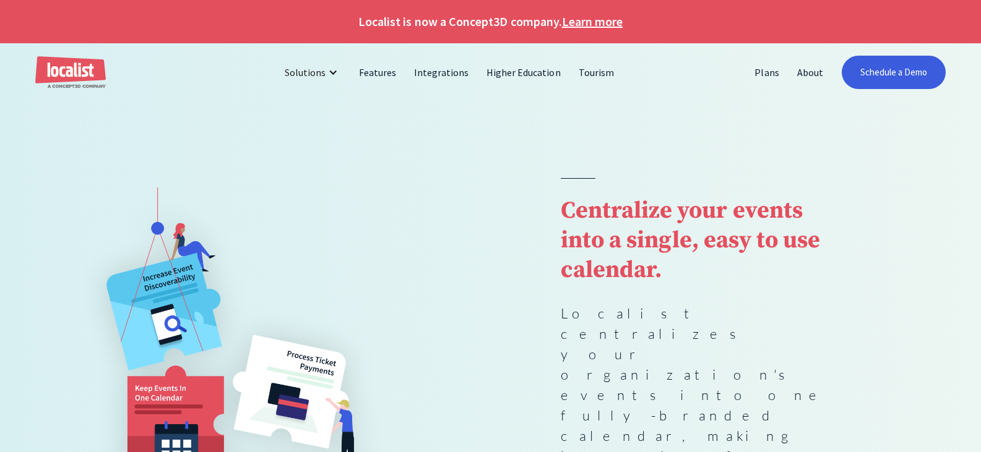
click at [613, 22] on link "Learn more" at bounding box center [592, 21] width 61 height 19
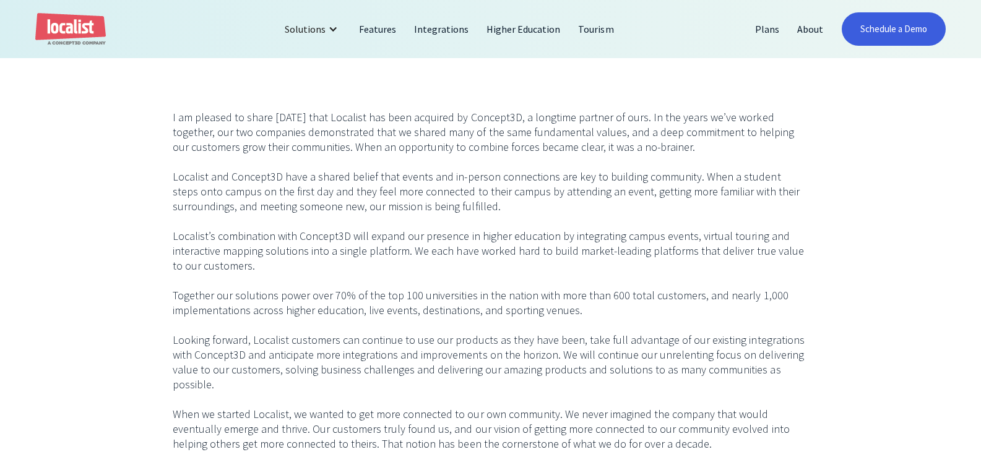
scroll to position [433, 0]
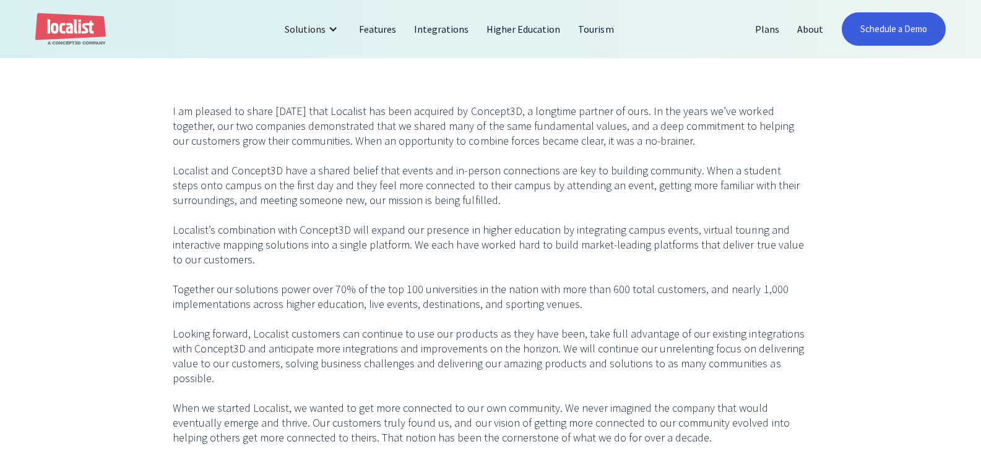
click at [432, 249] on p "I am pleased to share today that Localist has been acquired by Concept3D, a lon…" at bounding box center [491, 312] width 636 height 416
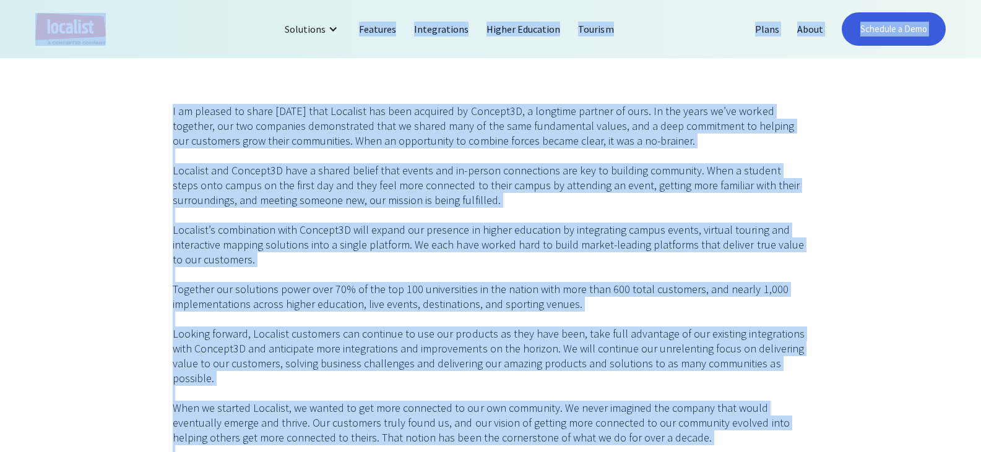
copy body "Localist is now a Concept3D company. Learn more Solutions Localist Events Inter…"
click at [485, 376] on p "I am pleased to share today that Localist has been acquired by Concept3D, a lon…" at bounding box center [491, 312] width 636 height 416
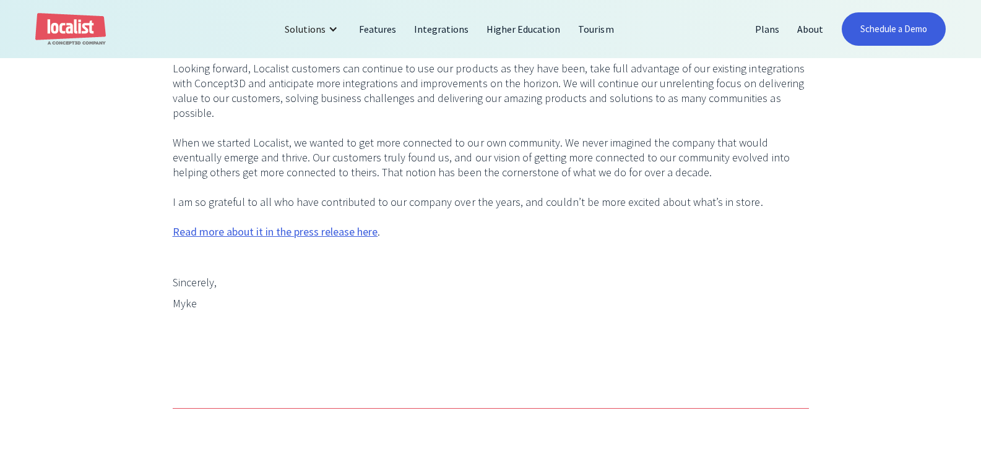
scroll to position [990, 0]
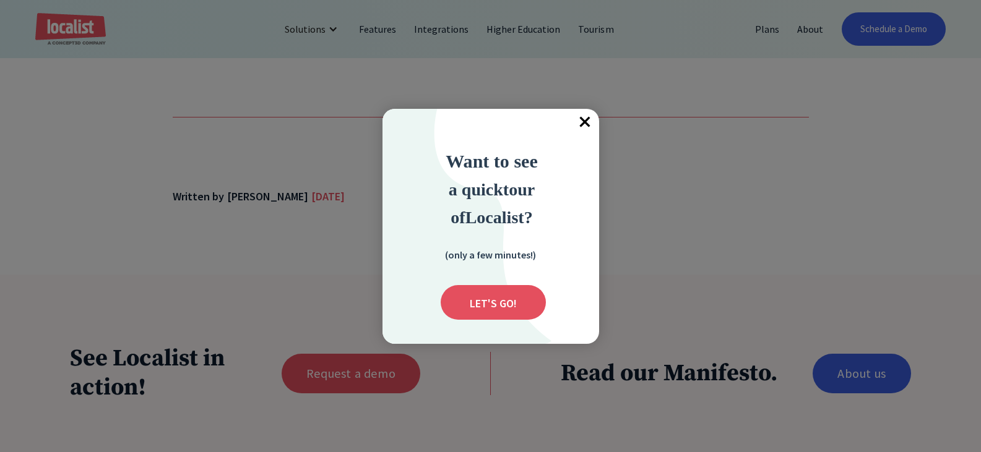
click at [580, 127] on span "×" at bounding box center [585, 122] width 27 height 27
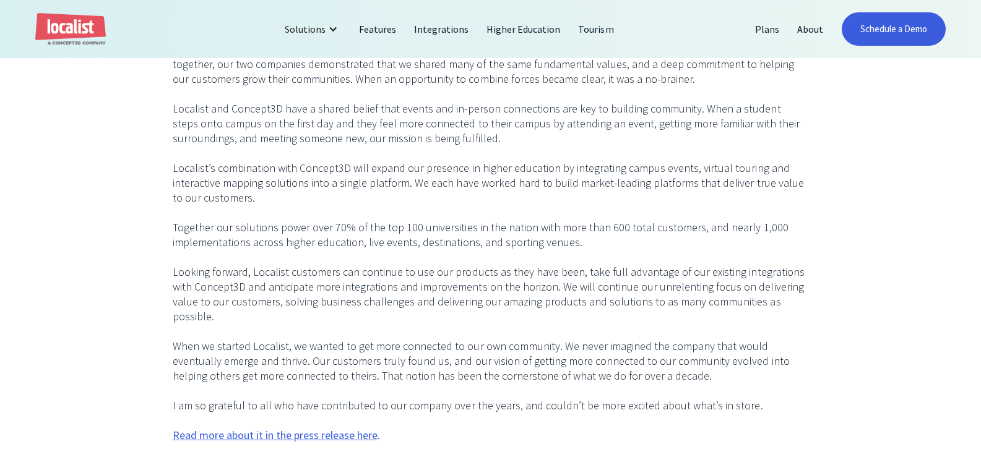
scroll to position [0, 0]
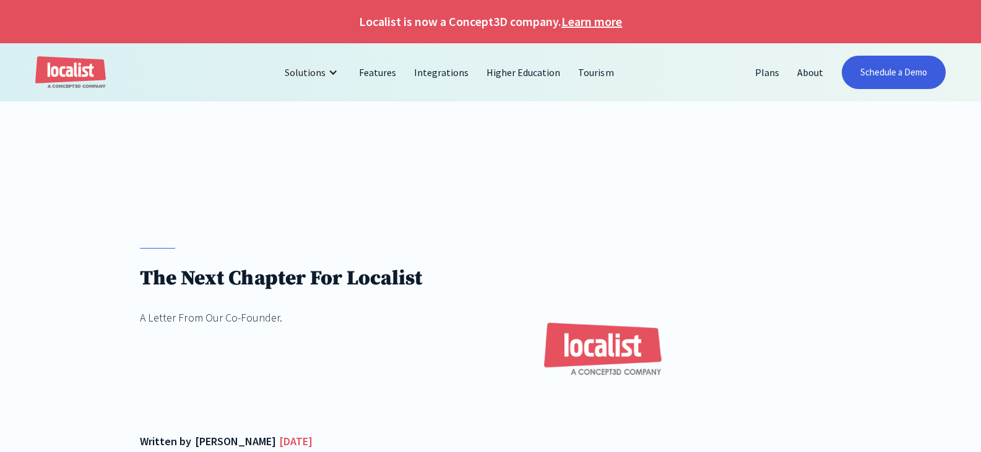
click at [383, 168] on div at bounding box center [490, 139] width 981 height 77
click at [793, 267] on img at bounding box center [665, 357] width 350 height 219
